Goal: Information Seeking & Learning: Learn about a topic

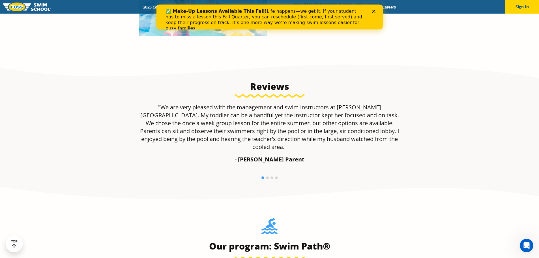
scroll to position [396, 0]
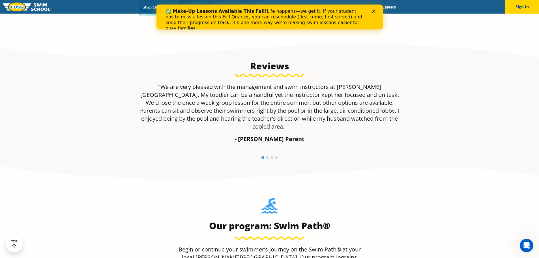
click at [375, 11] on icon "Close" at bounding box center [373, 11] width 3 height 3
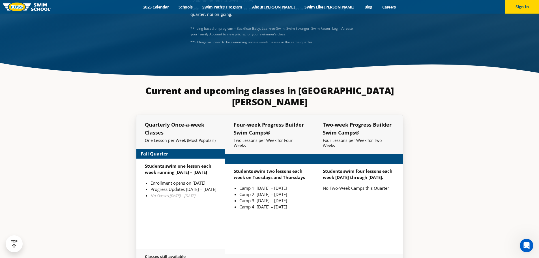
scroll to position [1321, 0]
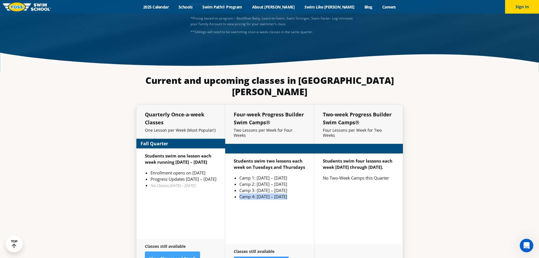
drag, startPoint x: 238, startPoint y: 174, endPoint x: 307, endPoint y: 173, distance: 69.0
click at [307, 173] on div "Students swim two lessons each week on Tuesdays and Thursdays Camp 1: [DATE] – …" at bounding box center [269, 198] width 89 height 91
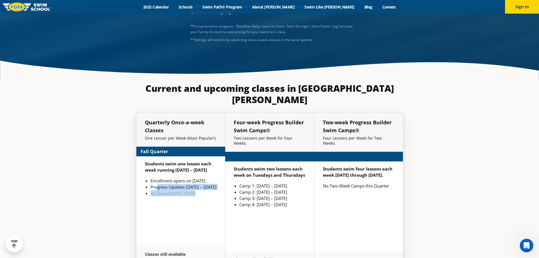
drag, startPoint x: 157, startPoint y: 161, endPoint x: 213, endPoint y: 171, distance: 57.0
click at [211, 177] on ul "Enrollment opens on [DATE] Progress Updates [DATE] – [DATE] No Classes [DATE] –…" at bounding box center [181, 186] width 72 height 19
click at [214, 172] on div "Students swim one lesson each week running [DATE] – [DATE] Enrollment opens on …" at bounding box center [180, 201] width 89 height 91
drag, startPoint x: 163, startPoint y: 141, endPoint x: 215, endPoint y: 145, distance: 52.8
click at [215, 160] on p "Students swim one lesson each week running [DATE] – [DATE]" at bounding box center [181, 166] width 72 height 12
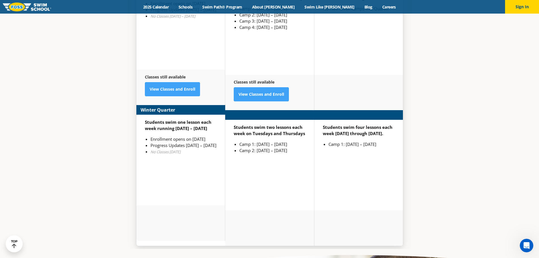
scroll to position [1491, 0]
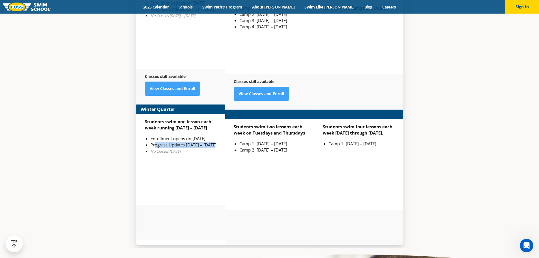
drag, startPoint x: 154, startPoint y: 127, endPoint x: 217, endPoint y: 127, distance: 62.5
click at [217, 127] on div "Students swim one lesson each week running [DATE] – [DATE] Enrollment opens on …" at bounding box center [180, 159] width 89 height 91
drag, startPoint x: 241, startPoint y: 105, endPoint x: 298, endPoint y: 127, distance: 61.6
click at [296, 124] on strong "Students swim two lessons each week on Tuesdays and Thursdays" at bounding box center [269, 130] width 71 height 12
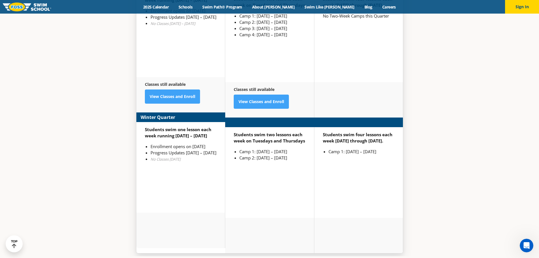
drag, startPoint x: 271, startPoint y: 129, endPoint x: 258, endPoint y: 113, distance: 20.3
click at [270, 154] on li "Camp 2: [DATE] – [DATE]" at bounding box center [272, 157] width 66 height 6
drag, startPoint x: 257, startPoint y: 102, endPoint x: 273, endPoint y: 117, distance: 22.0
click at [307, 127] on div "Students swim two lessons each week on Tuesdays and Thursdays Camp 1: [DATE] – …" at bounding box center [269, 172] width 89 height 91
drag, startPoint x: 241, startPoint y: 111, endPoint x: 262, endPoint y: 118, distance: 22.2
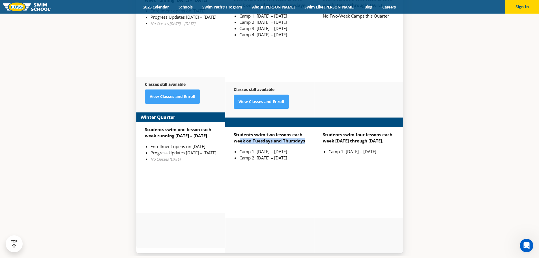
click at [309, 127] on div "Students swim two lessons each week on Tuesdays and Thursdays Camp 1: [DATE] – …" at bounding box center [269, 172] width 89 height 91
drag, startPoint x: 264, startPoint y: 120, endPoint x: 294, endPoint y: 130, distance: 30.9
click at [292, 148] on ul "Camp 1: [DATE] – [DATE] Camp 2: [DATE] – [DATE]" at bounding box center [270, 154] width 72 height 12
click at [281, 149] on div "Students swim two lessons each week on Tuesdays and Thursdays Camp 1: [DATE] – …" at bounding box center [269, 172] width 89 height 91
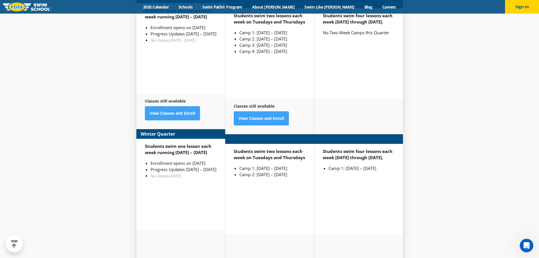
scroll to position [1491, 0]
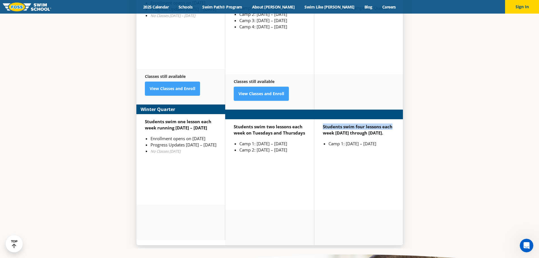
drag, startPoint x: 322, startPoint y: 106, endPoint x: 373, endPoint y: 108, distance: 51.5
click at [396, 119] on div "Students swim four lessons each week [DATE] through [DATE]. Camp 1: [DATE] – [D…" at bounding box center [358, 164] width 89 height 91
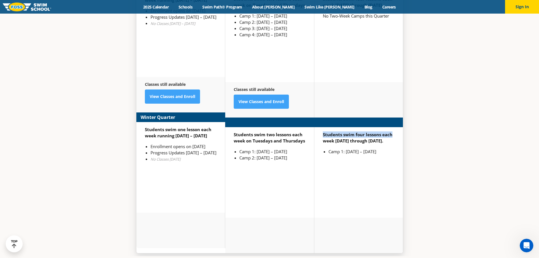
drag, startPoint x: 330, startPoint y: 111, endPoint x: 388, endPoint y: 122, distance: 58.7
click at [386, 131] on p "Students swim four lessons each week [DATE] through [DATE]." at bounding box center [359, 137] width 72 height 12
click at [383, 147] on div "Students swim four lessons each week [DATE] through [DATE]. Camp 1: [DATE] – [D…" at bounding box center [358, 172] width 89 height 91
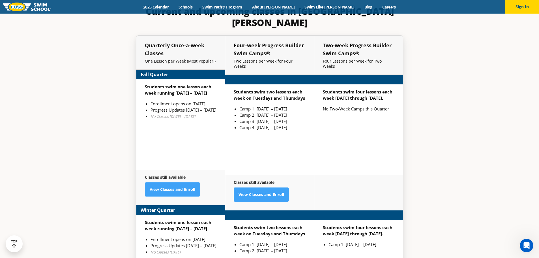
scroll to position [1414, 0]
